Goal: Transaction & Acquisition: Purchase product/service

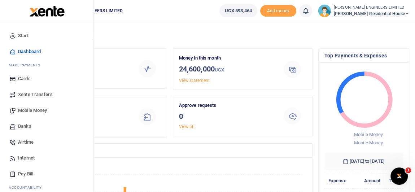
click at [36, 110] on span "Mobile Money" at bounding box center [32, 110] width 29 height 7
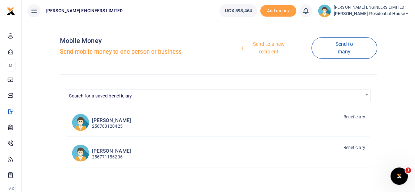
click at [268, 44] on link "Send to a new recipient" at bounding box center [266, 48] width 90 height 21
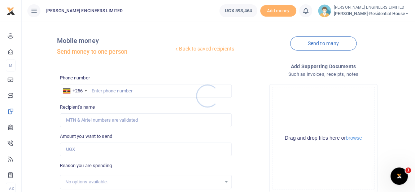
click at [96, 91] on div at bounding box center [207, 96] width 415 height 192
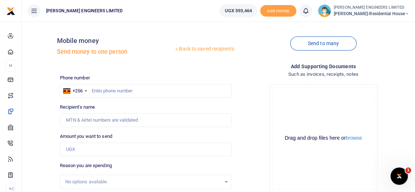
click at [203, 50] on link "Back to saved recipients" at bounding box center [203, 49] width 61 height 13
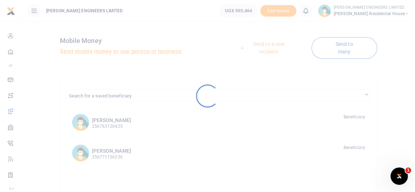
click at [120, 122] on div at bounding box center [207, 96] width 415 height 192
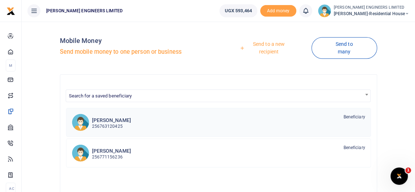
click at [114, 122] on h6 "[PERSON_NAME]" at bounding box center [111, 120] width 39 height 6
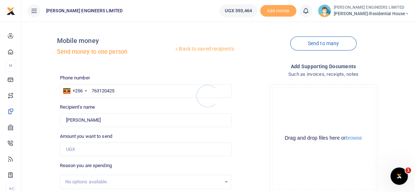
click at [81, 148] on div at bounding box center [207, 96] width 415 height 192
click at [84, 151] on input "Amount you want to send" at bounding box center [146, 149] width 172 height 14
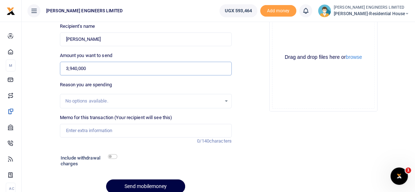
scroll to position [98, 0]
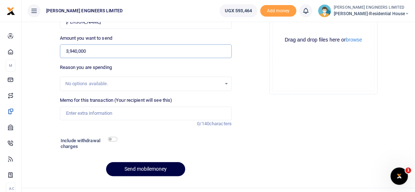
type input "3,940,000"
click at [113, 139] on input "checkbox" at bounding box center [112, 139] width 9 height 5
checkbox input "true"
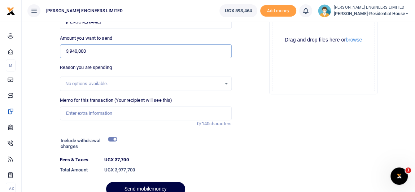
click at [75, 49] on input "3,940,000" at bounding box center [146, 51] width 172 height 14
type input "3,900,005"
click at [152, 62] on div "Phone number +256 [GEOGRAPHIC_DATA] [PHONE_NUMBER] Phone is required. Recipient…" at bounding box center [145, 89] width 177 height 226
click at [111, 138] on input "checkbox" at bounding box center [112, 139] width 9 height 5
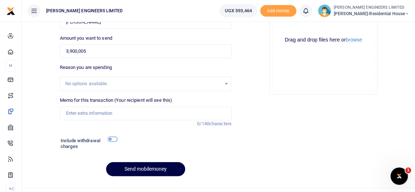
click at [111, 138] on input "checkbox" at bounding box center [112, 139] width 9 height 5
checkbox input "true"
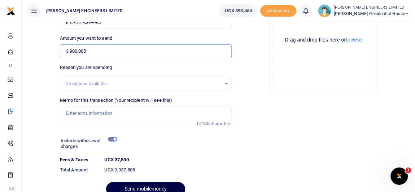
click at [87, 50] on input "3,900,005" at bounding box center [146, 51] width 172 height 14
type input "3,950,000"
click at [110, 140] on input "checkbox" at bounding box center [112, 139] width 9 height 5
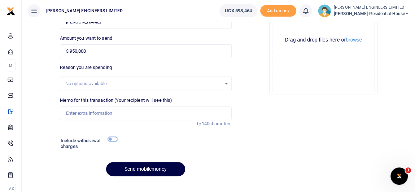
click at [112, 140] on input "checkbox" at bounding box center [112, 139] width 9 height 5
checkbox input "true"
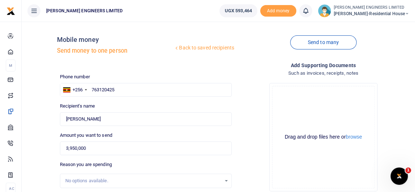
scroll to position [0, 0]
